Goal: Task Accomplishment & Management: Use online tool/utility

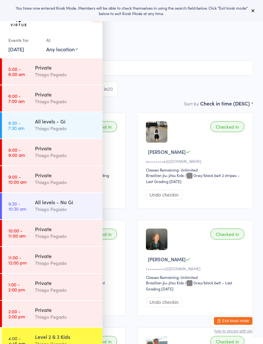
click at [254, 9] on icon at bounding box center [252, 10] width 5 height 5
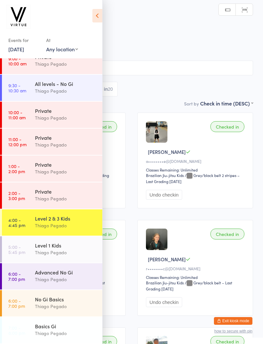
scroll to position [118, 0]
click at [77, 224] on div "Thiago Pegado" at bounding box center [66, 225] width 62 height 7
click at [73, 253] on div "Thiago Pegado" at bounding box center [66, 252] width 62 height 7
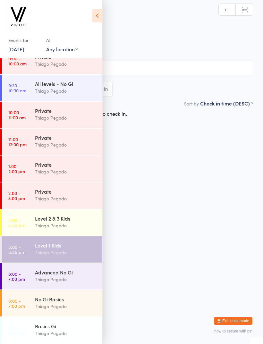
click at [74, 232] on div "Level 2 & 3 Kids Thiago Pegado" at bounding box center [68, 221] width 67 height 25
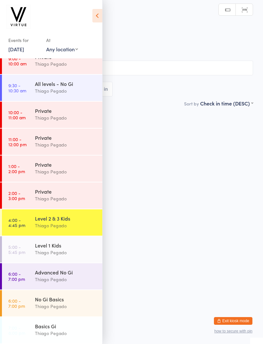
click at [99, 17] on icon at bounding box center [97, 15] width 10 height 13
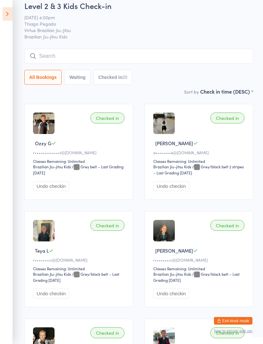
scroll to position [9, 0]
click at [156, 58] on input "search" at bounding box center [138, 56] width 229 height 15
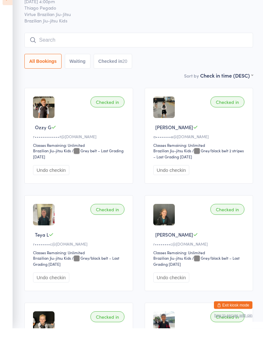
click at [177, 49] on input "search" at bounding box center [138, 56] width 229 height 15
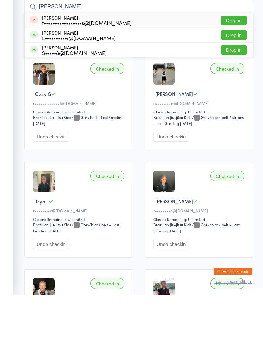
type input "Jake"
click at [84, 85] on div "L••••••••••i@hotmail.com" at bounding box center [79, 87] width 74 height 5
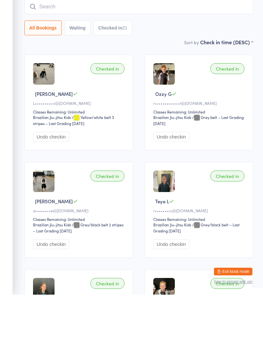
click at [118, 49] on input "search" at bounding box center [138, 56] width 229 height 15
click at [195, 49] on input "search" at bounding box center [138, 56] width 229 height 15
click at [190, 49] on input "search" at bounding box center [138, 56] width 229 height 15
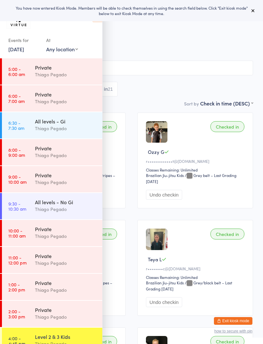
click at [255, 11] on icon at bounding box center [252, 10] width 5 height 5
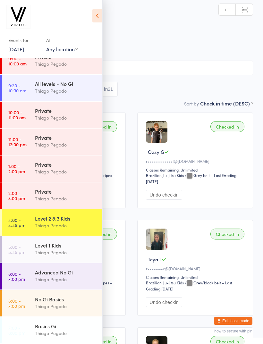
scroll to position [118, 0]
click at [75, 257] on div "Level 1 Kids Thiago Pegado" at bounding box center [68, 248] width 67 height 25
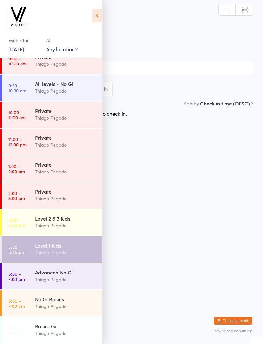
click at [97, 19] on icon at bounding box center [97, 15] width 10 height 13
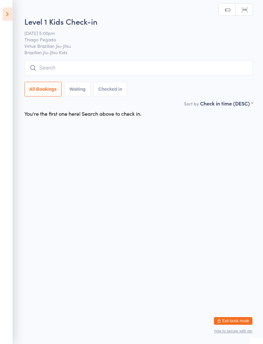
click at [143, 68] on input "search" at bounding box center [138, 68] width 229 height 15
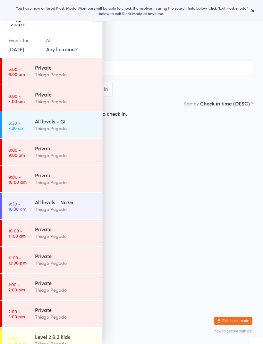
click at [235, 320] on button "Exit kiosk mode" at bounding box center [233, 321] width 38 height 8
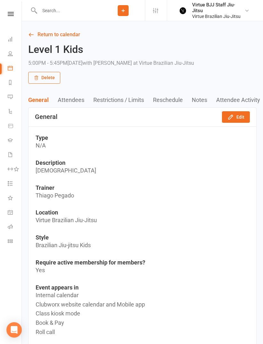
click at [83, 98] on button "Attendees" at bounding box center [76, 100] width 36 height 7
click at [10, 19] on div "Clubworx" at bounding box center [10, 22] width 21 height 21
click at [12, 13] on icon at bounding box center [11, 14] width 6 height 4
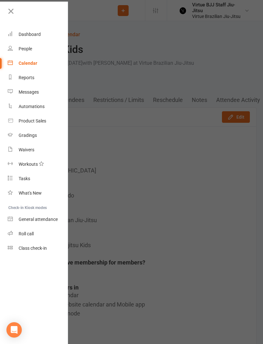
click at [51, 133] on link "Gradings" at bounding box center [38, 135] width 61 height 14
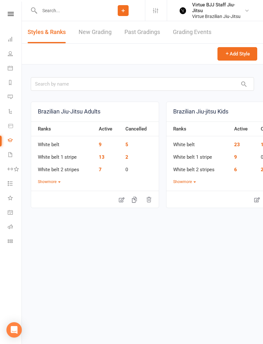
click at [103, 29] on link "New Grading" at bounding box center [95, 32] width 33 height 22
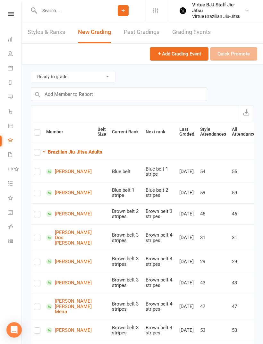
click at [92, 150] on strong "Brazilian Jiu-Jitsu Adults" at bounding box center [75, 152] width 55 height 6
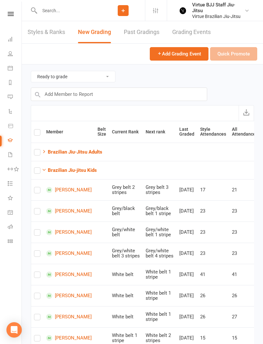
click at [9, 13] on icon at bounding box center [11, 14] width 6 height 4
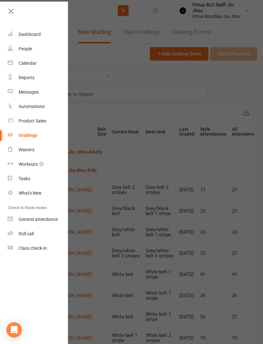
click at [17, 15] on link at bounding box center [37, 13] width 62 height 14
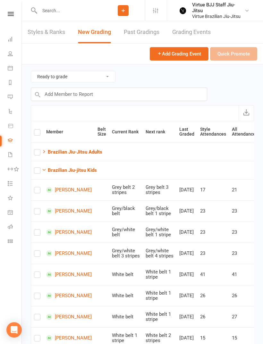
click at [1, 16] on link at bounding box center [10, 14] width 23 height 4
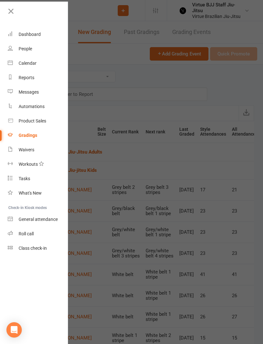
click at [58, 249] on link "Class check-in" at bounding box center [38, 248] width 61 height 14
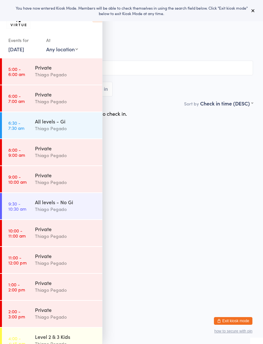
click at [254, 14] on button at bounding box center [253, 11] width 8 height 8
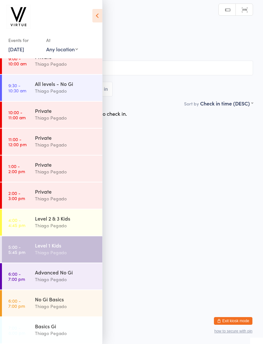
scroll to position [118, 0]
click at [84, 250] on div "Thiago Pegado" at bounding box center [66, 252] width 62 height 7
click at [99, 20] on icon at bounding box center [97, 15] width 10 height 13
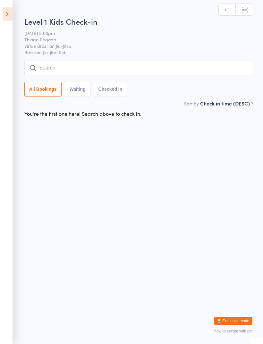
click at [151, 66] on input "search" at bounding box center [138, 68] width 229 height 15
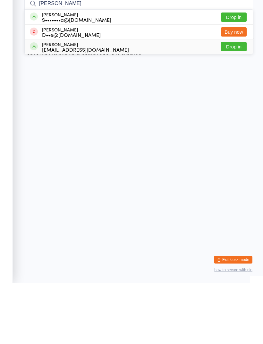
type input "[PERSON_NAME]"
click at [34, 104] on span at bounding box center [34, 108] width 8 height 8
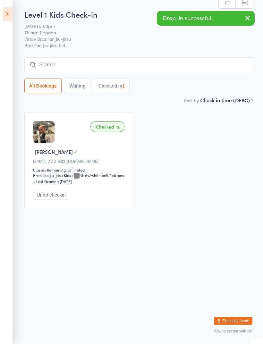
click at [45, 65] on input "search" at bounding box center [138, 64] width 229 height 15
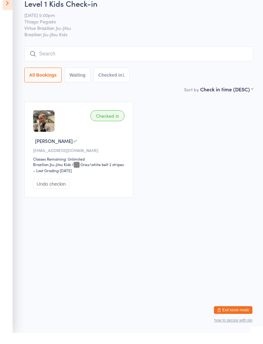
click at [175, 57] on input "search" at bounding box center [138, 64] width 229 height 15
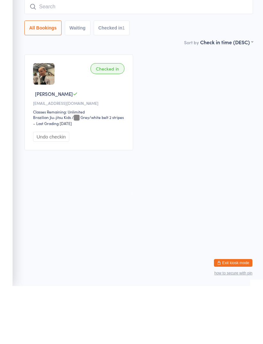
click at [159, 57] on input "search" at bounding box center [138, 64] width 229 height 15
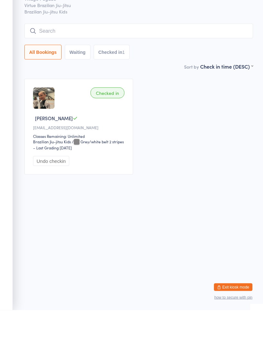
click at [167, 57] on input "search" at bounding box center [138, 64] width 229 height 15
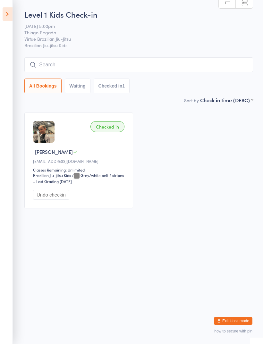
click at [179, 69] on input "search" at bounding box center [138, 64] width 229 height 15
click at [199, 58] on input "search" at bounding box center [138, 64] width 229 height 15
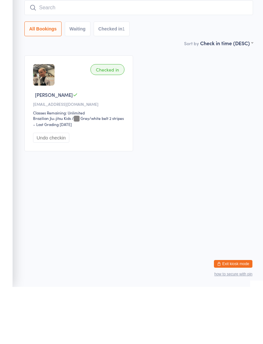
click at [207, 107] on div "Checked in [PERSON_NAME] [PERSON_NAME][EMAIL_ADDRESS][DOMAIN_NAME] Classes Rema…" at bounding box center [139, 160] width 240 height 107
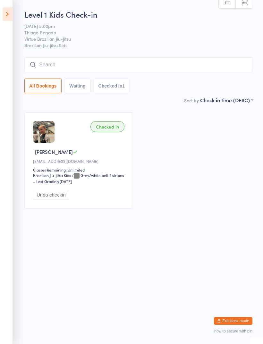
click at [211, 69] on input "search" at bounding box center [138, 64] width 229 height 15
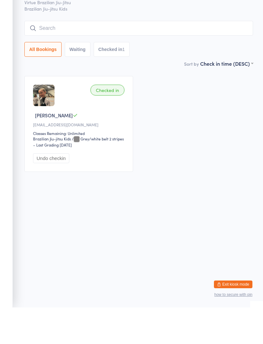
click at [209, 57] on input "search" at bounding box center [138, 64] width 229 height 15
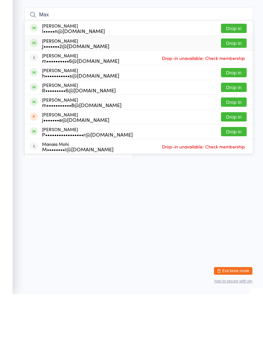
type input "Max"
click at [108, 86] on div "[PERSON_NAME] J•••••••2@[DOMAIN_NAME] Drop in" at bounding box center [139, 93] width 228 height 14
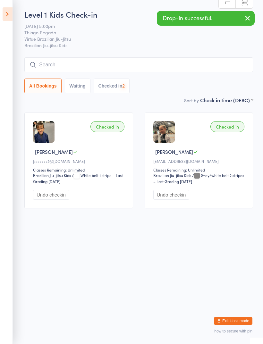
click at [118, 64] on input "search" at bounding box center [138, 64] width 229 height 15
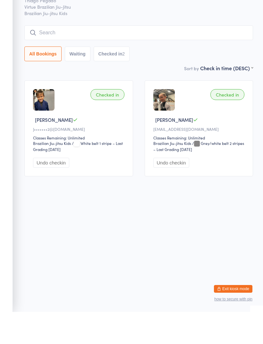
click at [130, 57] on input "search" at bounding box center [138, 64] width 229 height 15
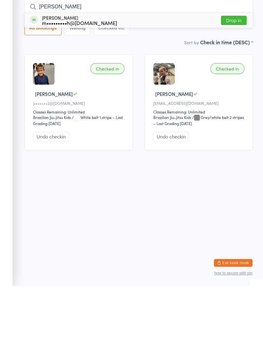
type input "[PERSON_NAME]"
click at [113, 71] on div "[PERSON_NAME] m•••••••••h@[DOMAIN_NAME] Drop in" at bounding box center [139, 78] width 228 height 15
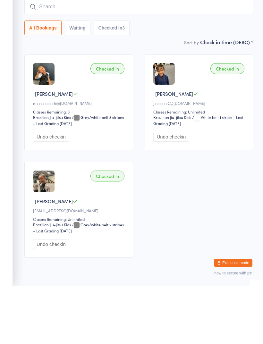
click at [168, 57] on input "search" at bounding box center [138, 64] width 229 height 15
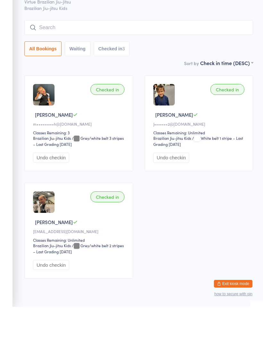
click at [199, 57] on input "search" at bounding box center [138, 64] width 229 height 15
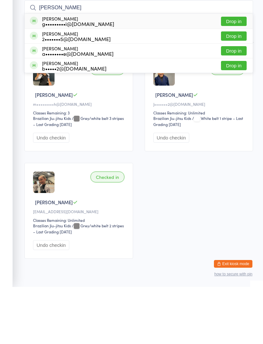
type input "[PERSON_NAME]"
click at [130, 71] on div "[PERSON_NAME] g•••••••••i@[DOMAIN_NAME] Drop in" at bounding box center [139, 78] width 228 height 15
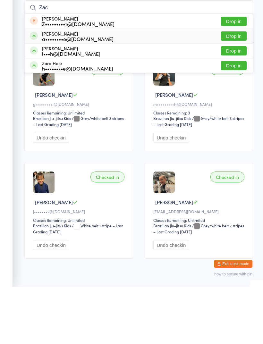
type input "Zac"
click at [32, 89] on span at bounding box center [34, 93] width 8 height 8
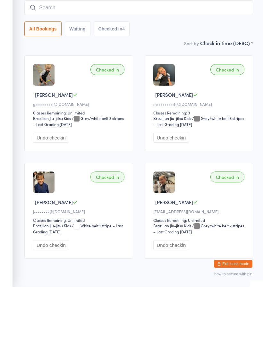
scroll to position [24, 0]
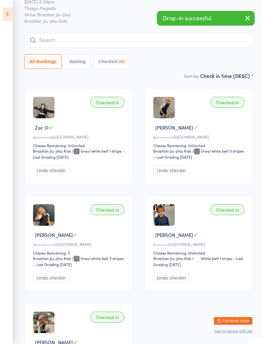
click at [42, 41] on input "search" at bounding box center [138, 40] width 229 height 15
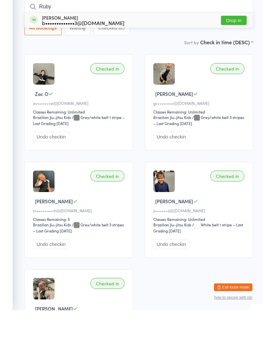
type input "Ruby"
click at [34, 49] on span at bounding box center [34, 53] width 8 height 8
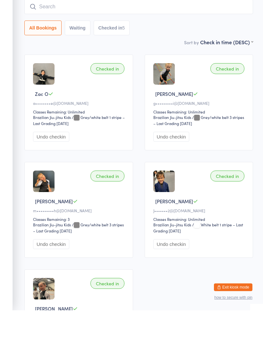
scroll to position [58, 0]
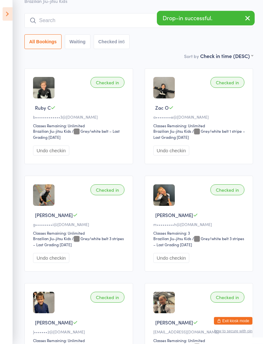
click at [45, 23] on input "search" at bounding box center [138, 20] width 229 height 15
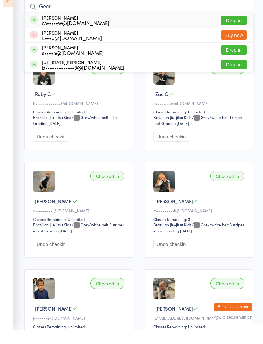
type input "Geor"
click at [38, 74] on div "[US_STATE][PERSON_NAME] b•••••••••••••3@[DOMAIN_NAME]" at bounding box center [77, 79] width 95 height 10
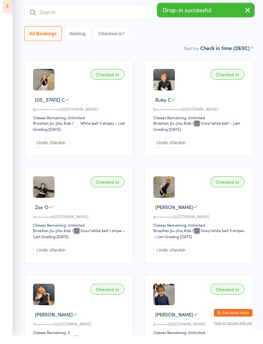
scroll to position [40, 0]
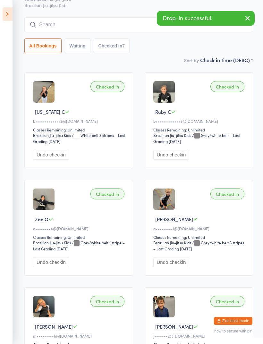
click at [47, 26] on input "search" at bounding box center [138, 24] width 229 height 15
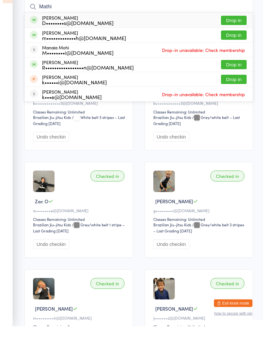
type input "Mathi"
click at [30, 34] on span at bounding box center [34, 38] width 8 height 8
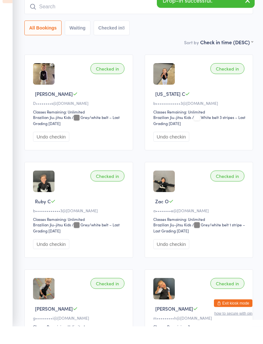
click at [42, 17] on input "search" at bounding box center [138, 24] width 229 height 15
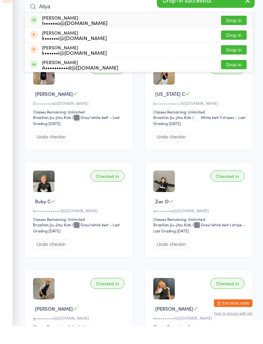
type input "Aliya"
click at [38, 33] on div "[PERSON_NAME] t••••••o@[DOMAIN_NAME]" at bounding box center [69, 38] width 78 height 10
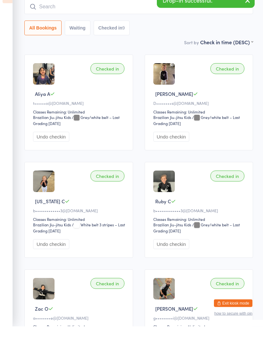
click at [43, 17] on input "search" at bounding box center [138, 24] width 229 height 15
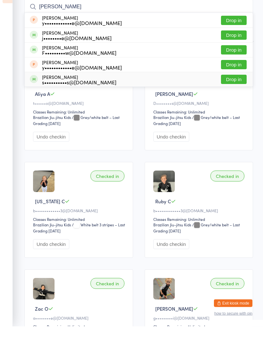
type input "[PERSON_NAME]"
click at [35, 93] on span at bounding box center [34, 97] width 8 height 8
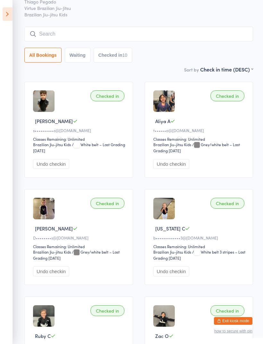
scroll to position [30, 0]
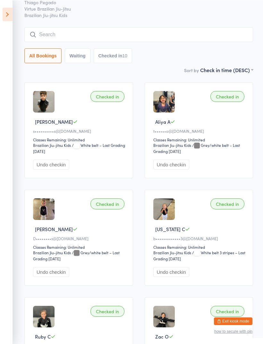
click at [148, 40] on input "search" at bounding box center [138, 34] width 229 height 15
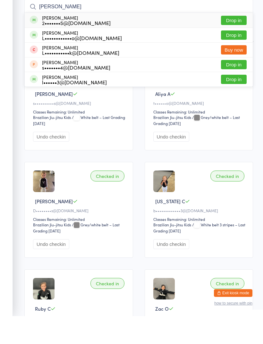
type input "[PERSON_NAME]"
click at [98, 63] on div "L••••••••••••o@[DOMAIN_NAME]" at bounding box center [82, 65] width 80 height 5
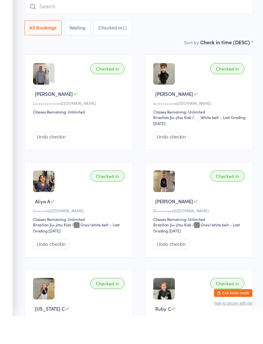
click at [67, 160] on button "Undo checkin" at bounding box center [51, 165] width 36 height 10
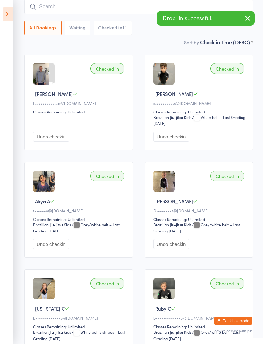
click at [143, 10] on input "search" at bounding box center [138, 6] width 229 height 15
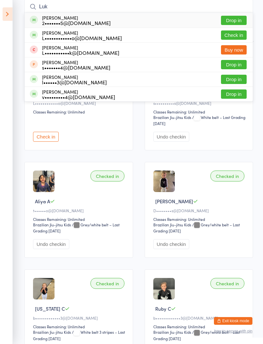
type input "Luk"
click at [31, 22] on span at bounding box center [34, 20] width 8 height 8
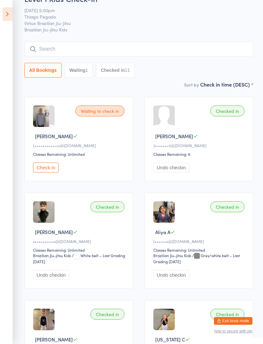
scroll to position [0, 0]
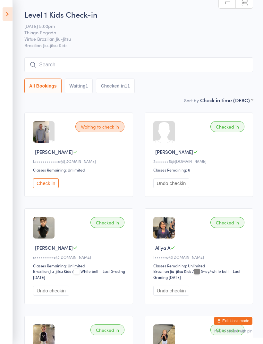
click at [179, 91] on div "All Bookings Waiting 1 Checked in 11" at bounding box center [138, 86] width 229 height 15
click at [237, 323] on button "Exit kiosk mode" at bounding box center [233, 321] width 38 height 8
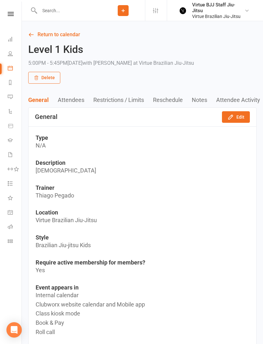
click at [13, 13] on icon at bounding box center [11, 14] width 6 height 4
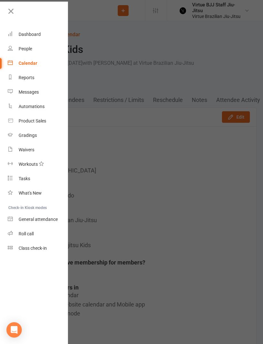
click at [13, 140] on link "Gradings" at bounding box center [38, 135] width 61 height 14
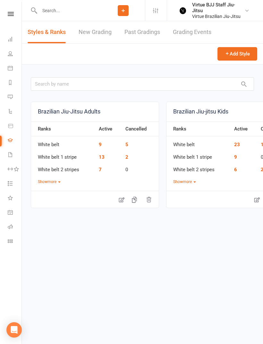
click at [101, 33] on link "New Grading" at bounding box center [95, 32] width 33 height 22
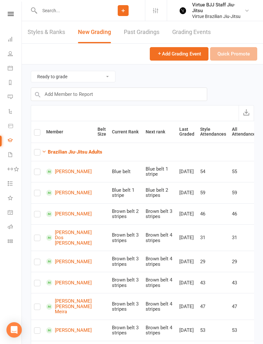
click at [100, 153] on strong "Brazilian Jiu-Jitsu Adults" at bounding box center [75, 152] width 55 height 6
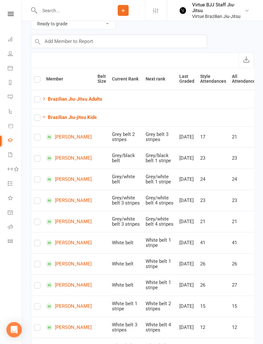
scroll to position [53, 0]
click at [40, 177] on input "checkbox" at bounding box center [37, 177] width 6 height 0
checkbox input "true"
click at [35, 224] on label at bounding box center [37, 224] width 6 height 0
click at [35, 219] on input "checkbox" at bounding box center [37, 219] width 6 height 0
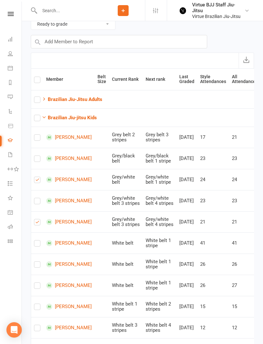
checkbox input "true"
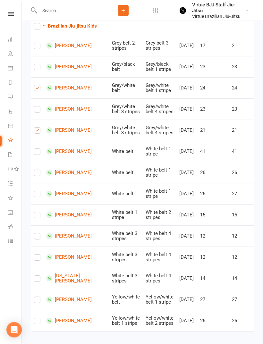
scroll to position [145, 0]
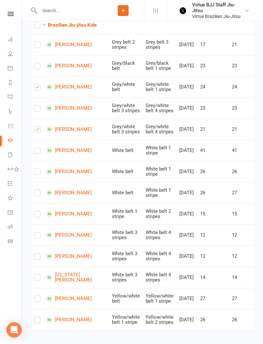
click at [37, 279] on label at bounding box center [37, 279] width 6 height 0
click at [37, 275] on input "checkbox" at bounding box center [37, 275] width 6 height 0
checkbox input "true"
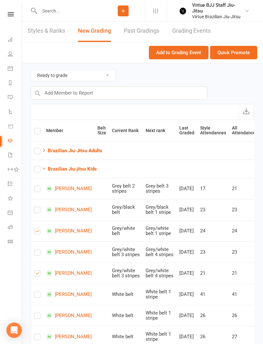
scroll to position [1, 0]
